Goal: Task Accomplishment & Management: Complete application form

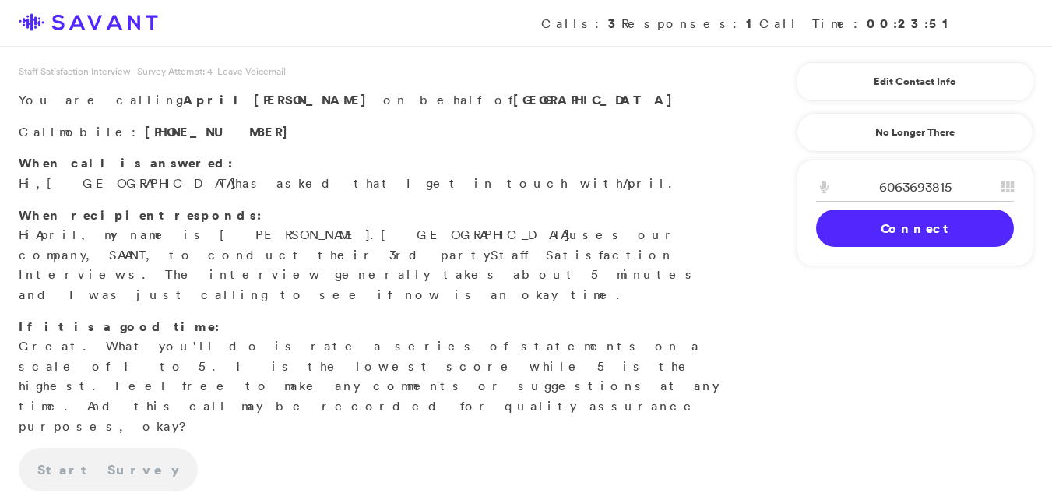
click at [922, 227] on link "Connect" at bounding box center [915, 228] width 198 height 37
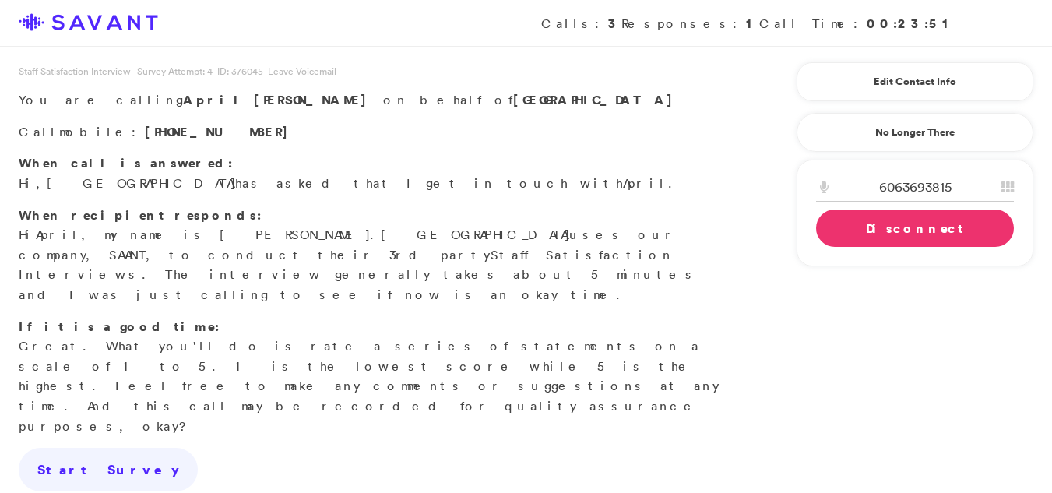
click at [922, 227] on link "Disconnect" at bounding box center [915, 228] width 198 height 37
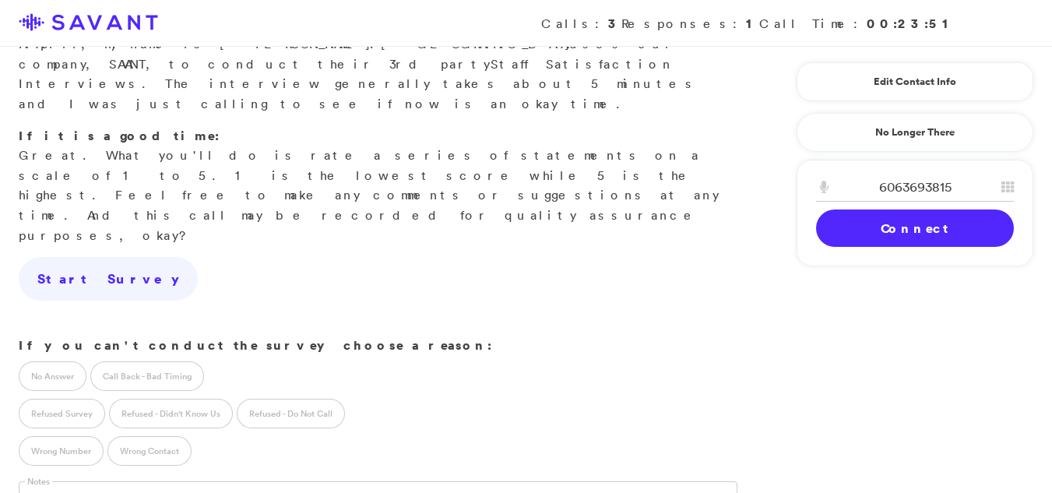
scroll to position [203, 0]
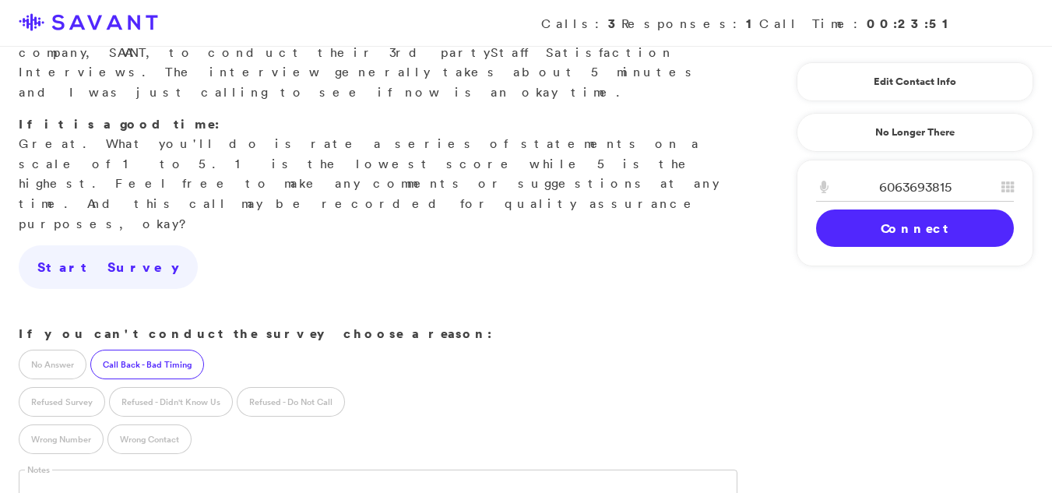
click at [138, 350] on label "Call Back - Bad Timing" at bounding box center [147, 365] width 114 height 30
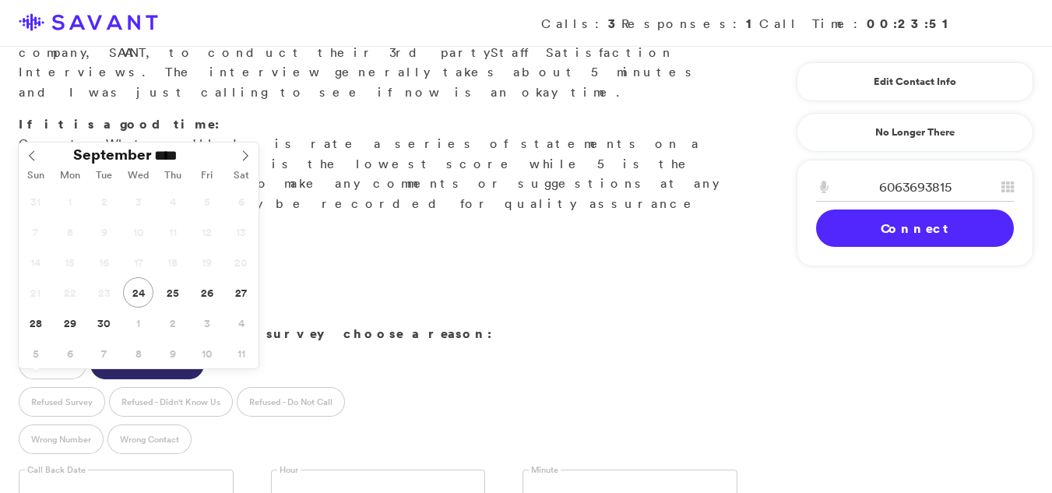
click at [55, 470] on input "text" at bounding box center [126, 485] width 215 height 30
type input "**********"
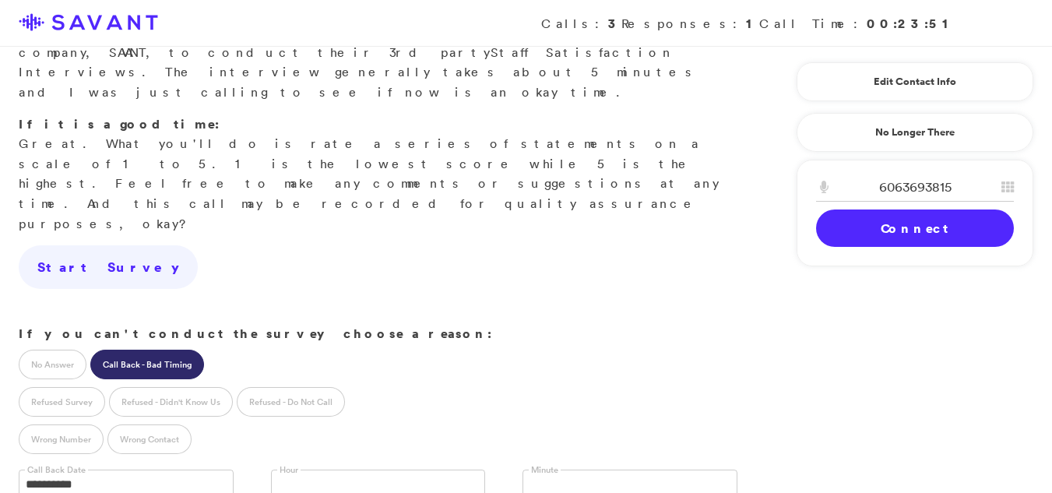
click at [340, 470] on link at bounding box center [378, 485] width 215 height 30
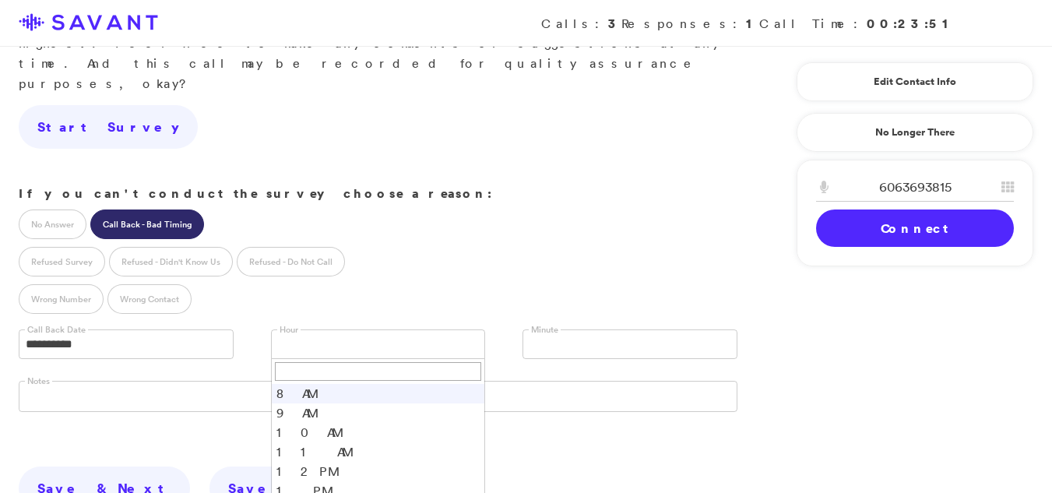
scroll to position [351, 0]
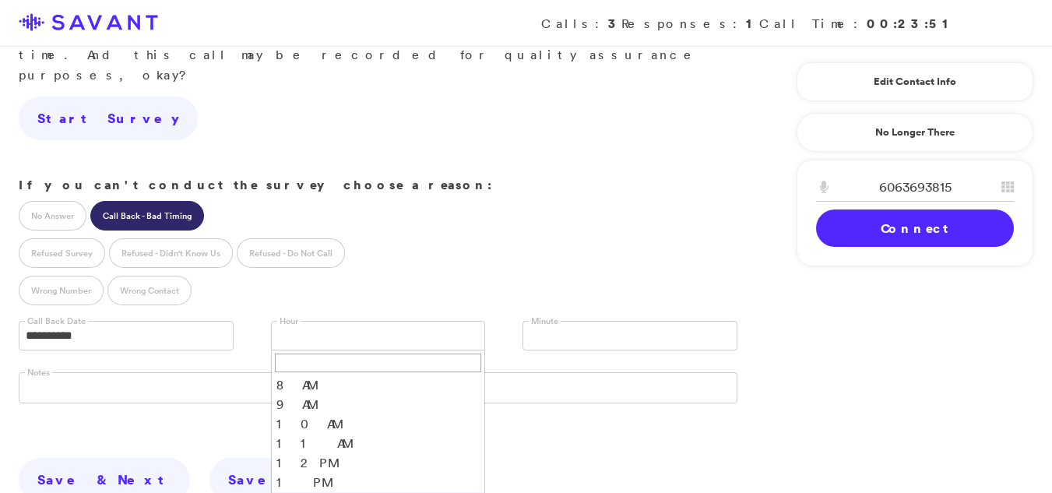
click at [309, 492] on li "2 PM" at bounding box center [378, 501] width 213 height 19
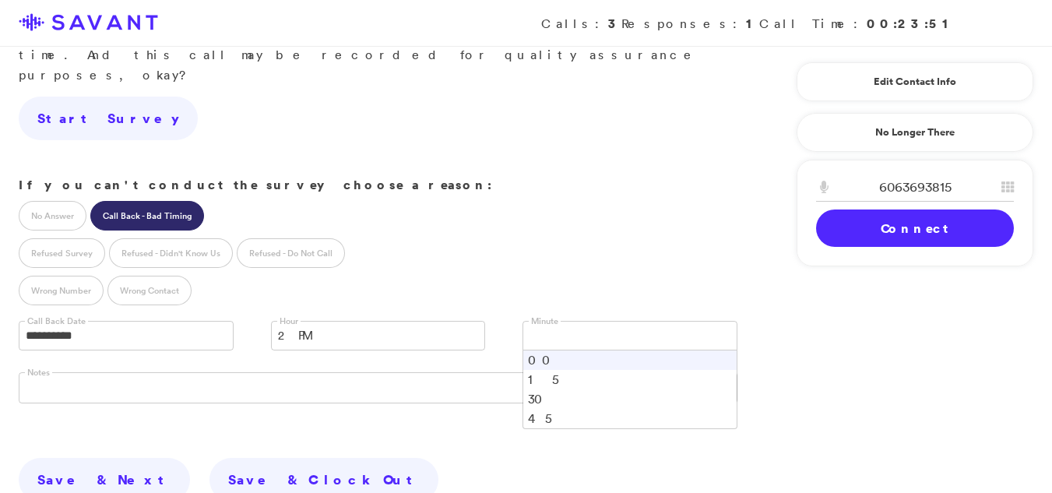
click at [605, 321] on link at bounding box center [630, 336] width 215 height 30
click at [588, 351] on li "00" at bounding box center [629, 360] width 213 height 19
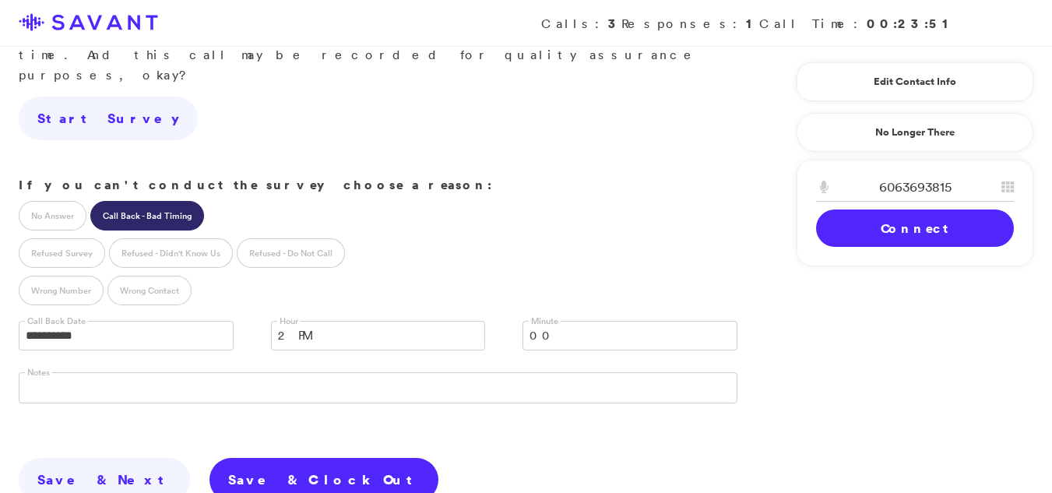
click at [217, 458] on link "Save & Clock Out" at bounding box center [324, 480] width 229 height 44
